Goal: Task Accomplishment & Management: Manage account settings

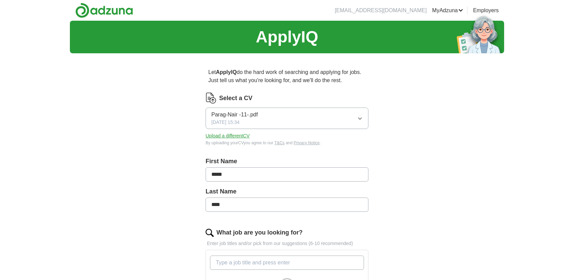
click at [231, 135] on button "Upload a different CV" at bounding box center [227, 135] width 44 height 7
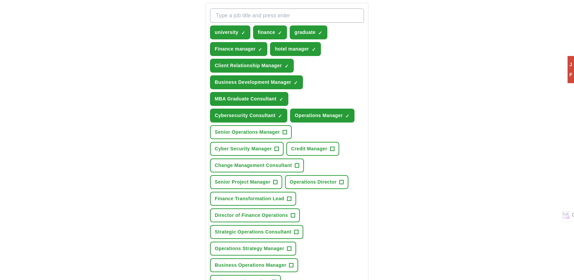
scroll to position [247, 0]
click at [278, 63] on span "Client Relationship Manager" at bounding box center [248, 65] width 67 height 7
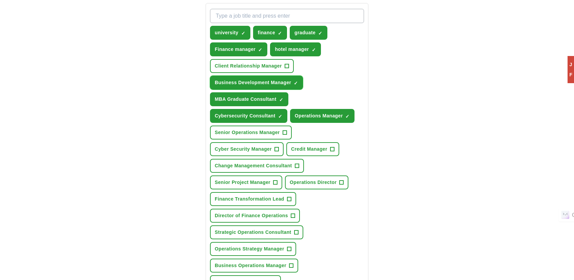
click at [298, 83] on span "✓ ×" at bounding box center [296, 83] width 4 height 4
click at [315, 18] on input "What job are you looking for?" at bounding box center [287, 16] width 154 height 14
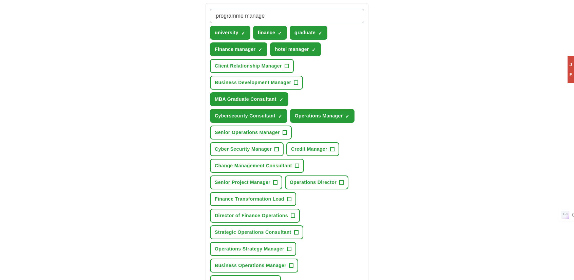
type input "programme manager"
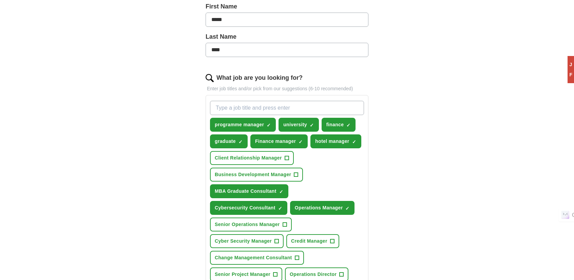
scroll to position [154, 0]
type input "admissions"
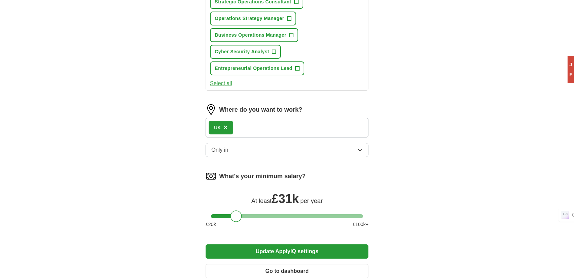
scroll to position [497, 0]
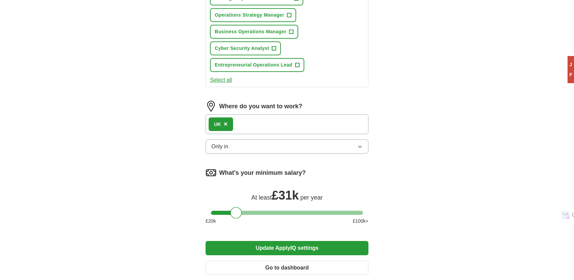
click at [269, 242] on button "Update ApplyIQ settings" at bounding box center [286, 248] width 163 height 14
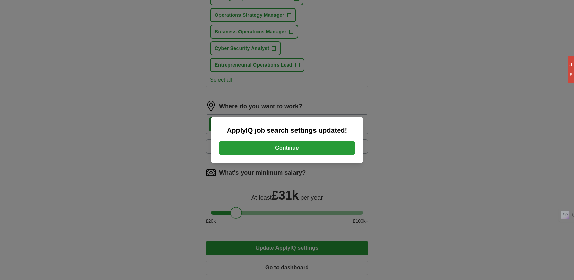
click at [303, 145] on button "Continue" at bounding box center [287, 148] width 136 height 14
